Goal: Information Seeking & Learning: Learn about a topic

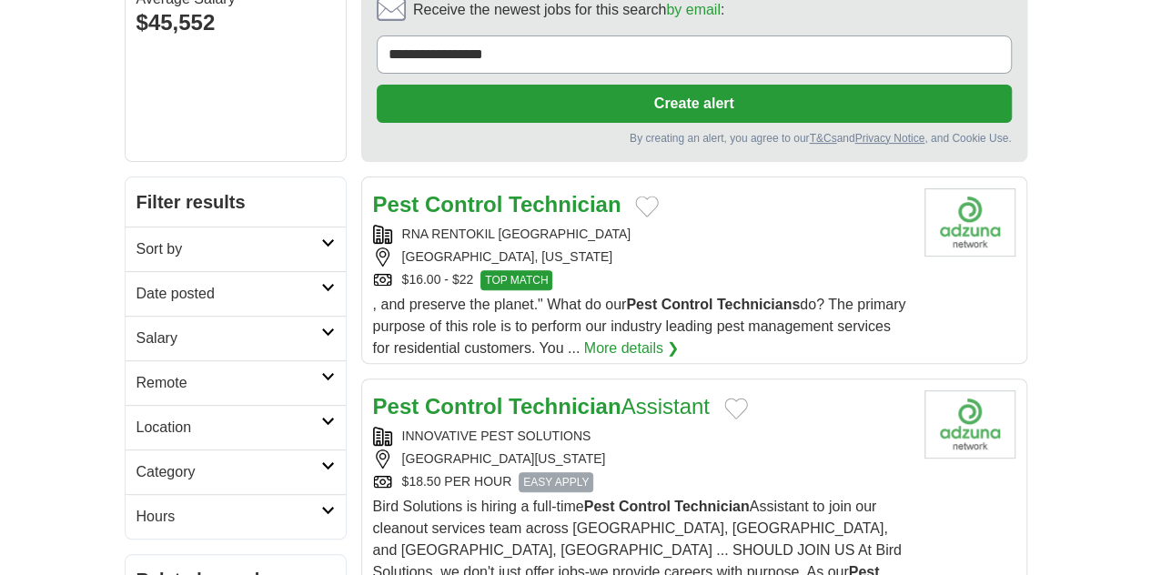
click at [531, 394] on strong "Technician" at bounding box center [565, 406] width 113 height 25
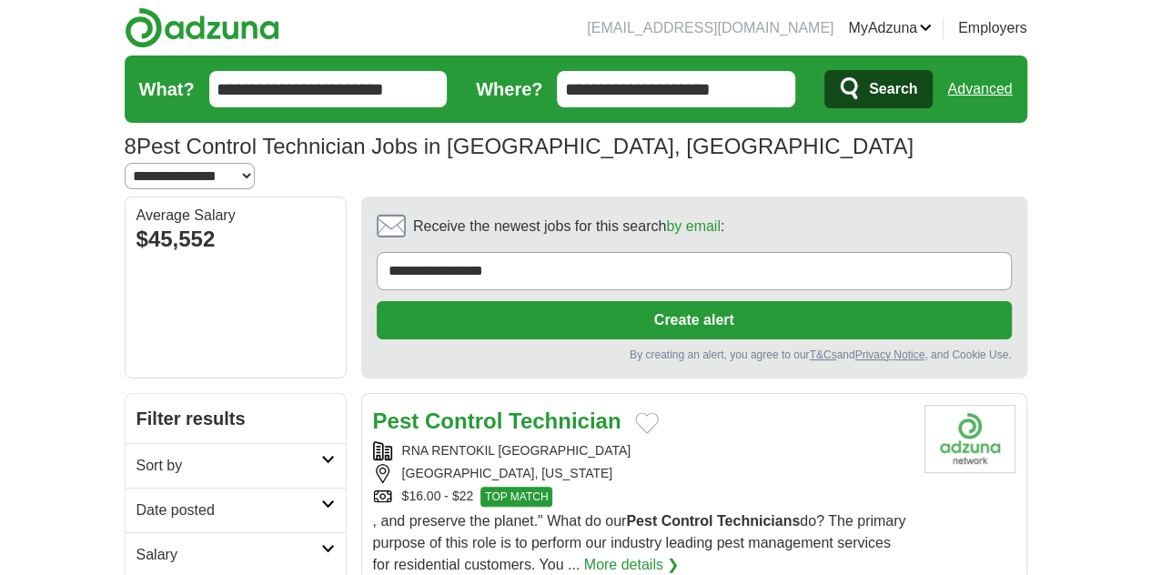
click at [339, 74] on input "**********" at bounding box center [328, 89] width 238 height 36
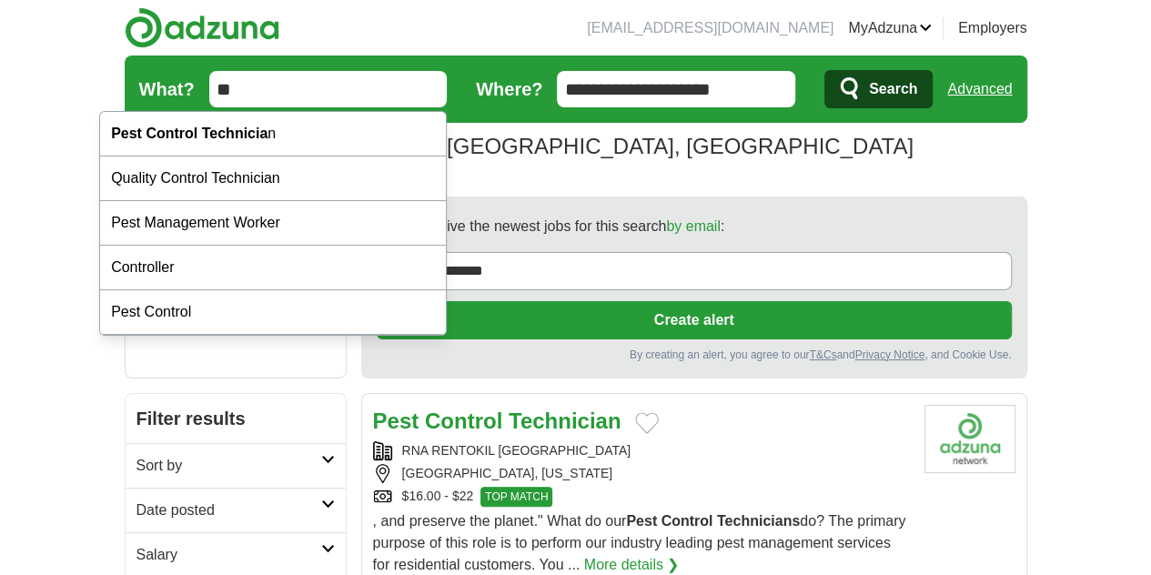
type input "*"
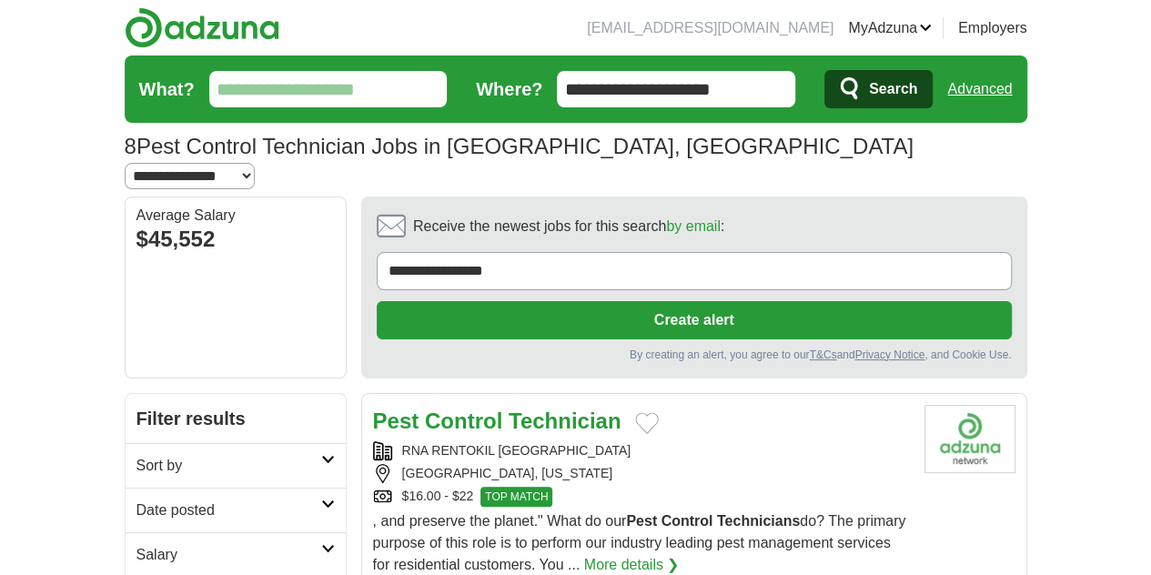
click at [862, 99] on icon "submit" at bounding box center [851, 88] width 22 height 25
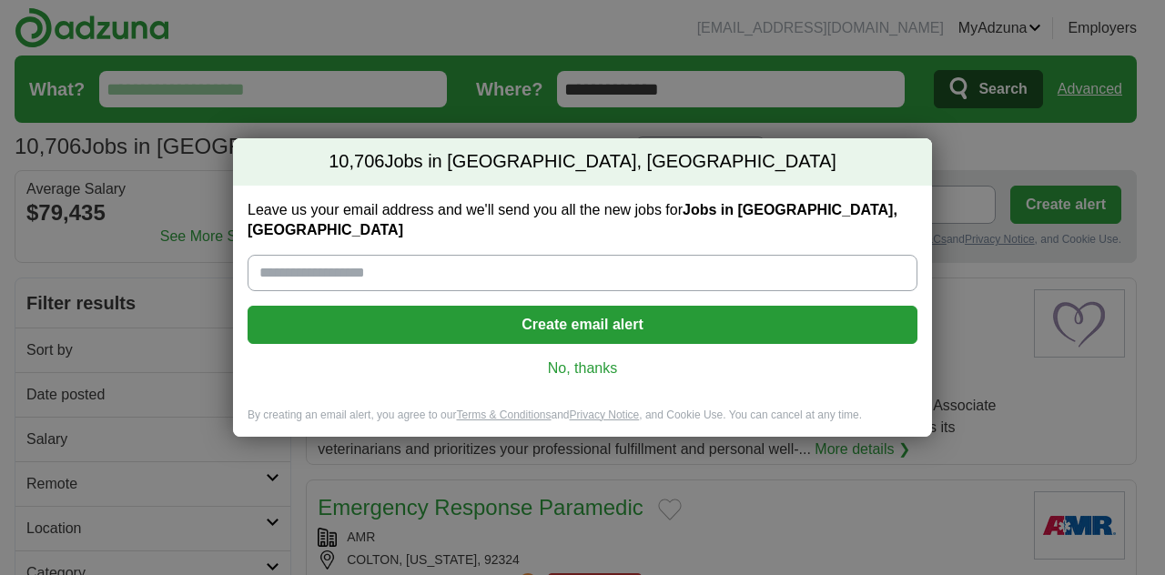
click at [577, 359] on link "No, thanks" at bounding box center [582, 369] width 641 height 20
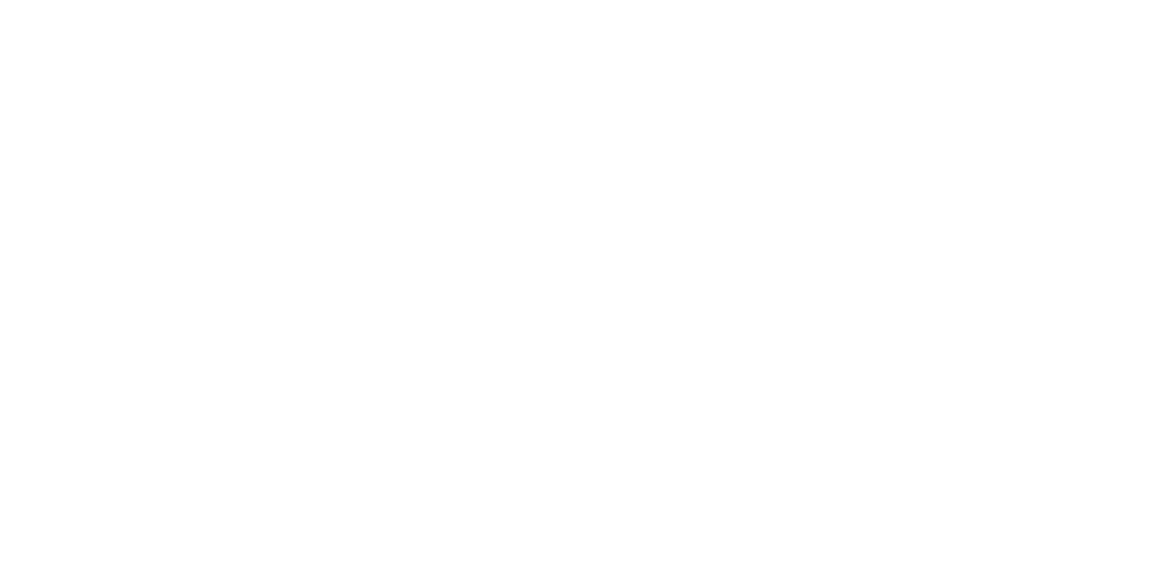
scroll to position [3220, 0]
